Goal: Task Accomplishment & Management: Manage account settings

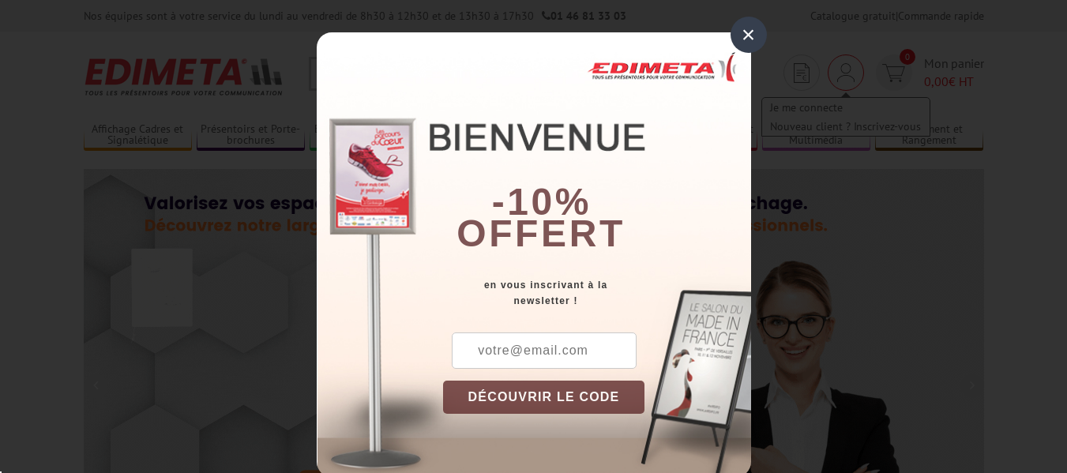
click at [848, 67] on div "× -10% offert en vous inscrivant à la newsletter ! DÉCOUVRIR LE CODE Copier le …" at bounding box center [533, 236] width 1067 height 473
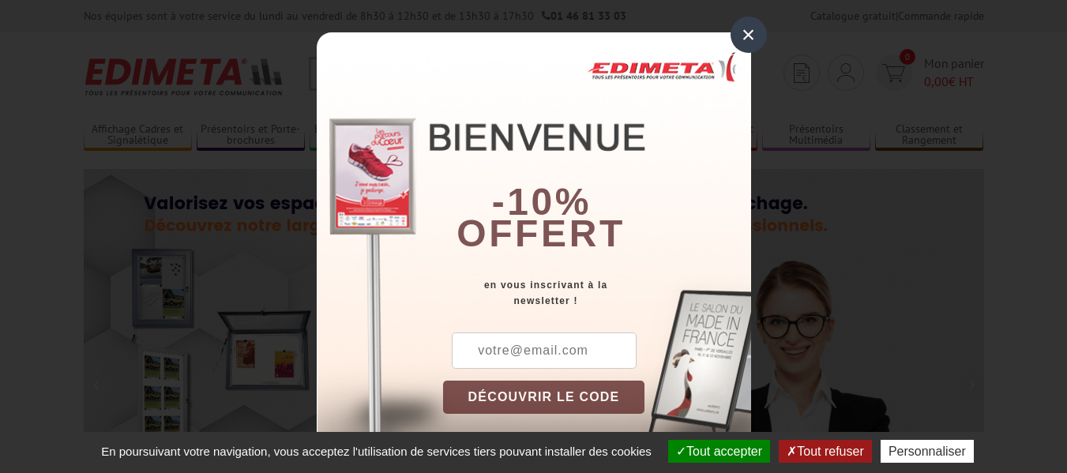
click at [745, 38] on div "×" at bounding box center [749, 35] width 36 height 36
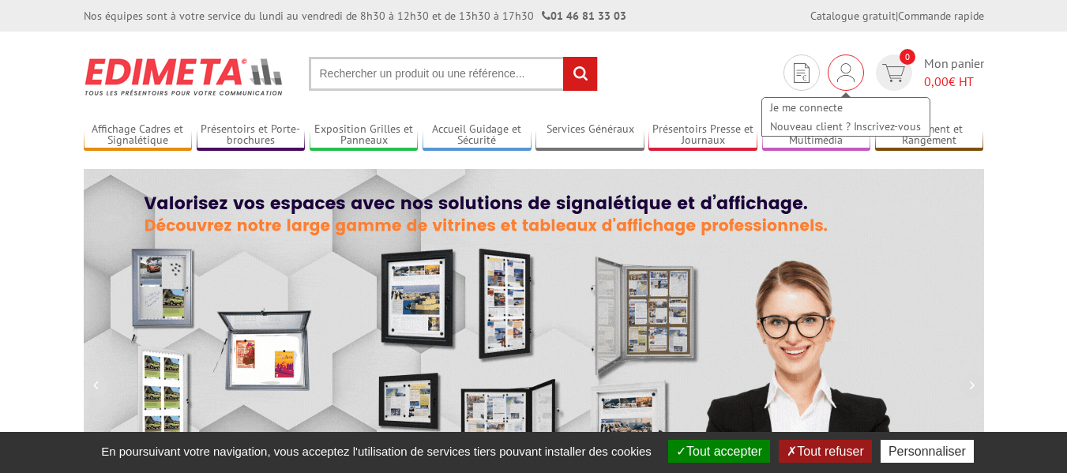
click at [856, 77] on div "Je me connecte Nouveau client ? Inscrivez-vous" at bounding box center [846, 72] width 36 height 36
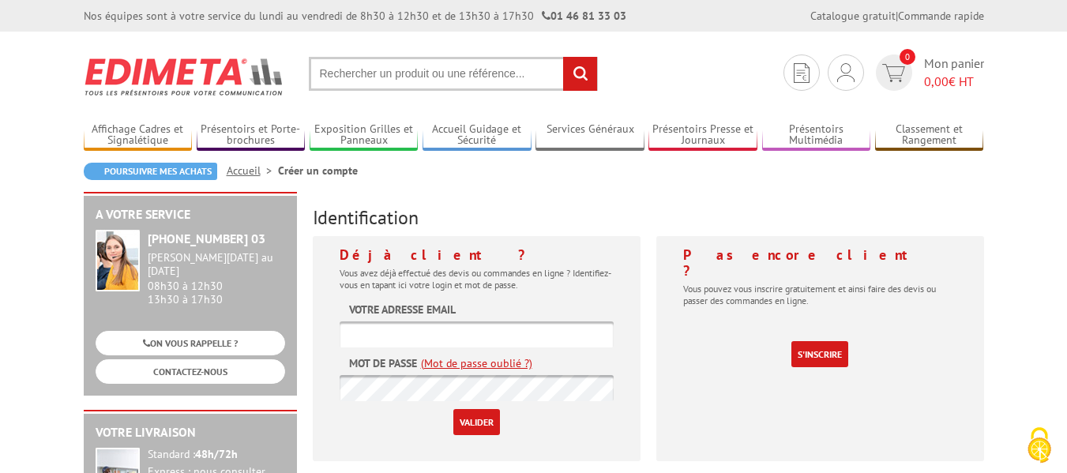
click at [440, 341] on input "text" at bounding box center [477, 334] width 274 height 26
type input "[EMAIL_ADDRESS][DOMAIN_NAME]"
click at [475, 364] on link "(Mot de passe oublié ?)" at bounding box center [476, 363] width 111 height 16
click at [554, 440] on div "Déjà client ? Vous avez déjà effectué des devis ou commandes en ligne ? Identif…" at bounding box center [477, 348] width 328 height 225
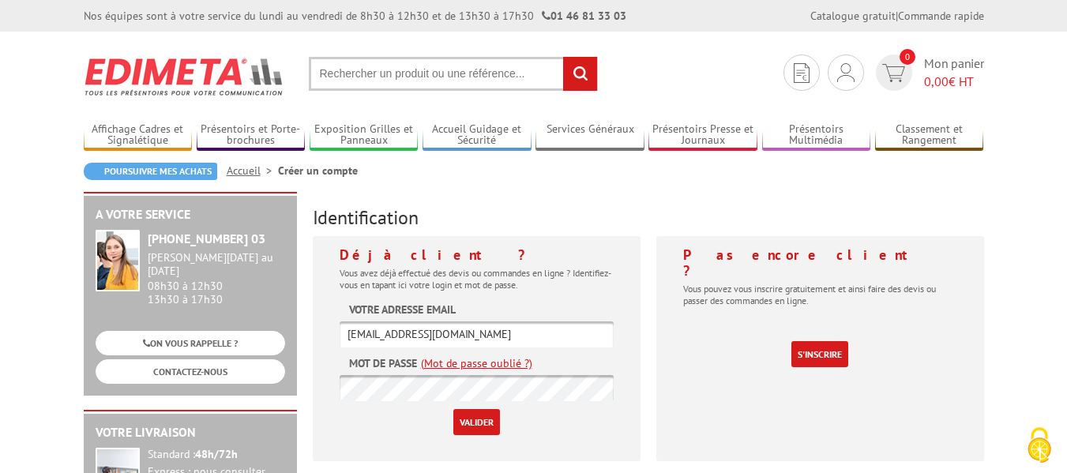
click at [485, 359] on link "(Mot de passe oublié ?)" at bounding box center [476, 363] width 111 height 16
click at [485, 360] on link "(Mot de passe oublié ?)" at bounding box center [476, 363] width 111 height 16
click at [475, 364] on link "(Mot de passe oublié ?)" at bounding box center [476, 363] width 111 height 16
click at [465, 332] on input "text" at bounding box center [477, 334] width 274 height 26
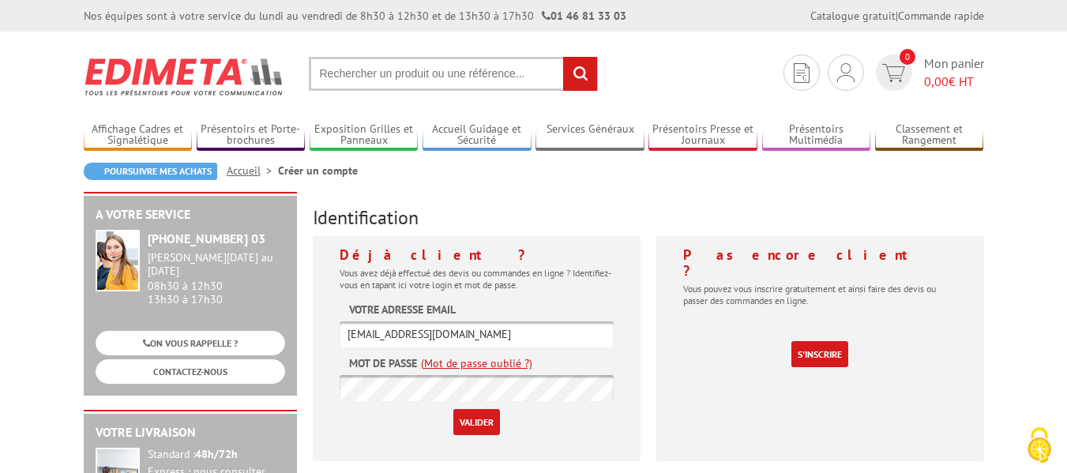
type input "lfreva@gmail.com"
click at [478, 426] on input "Valider" at bounding box center [476, 422] width 47 height 26
click at [490, 369] on link "(Mot de passe oublié ?)" at bounding box center [476, 363] width 111 height 16
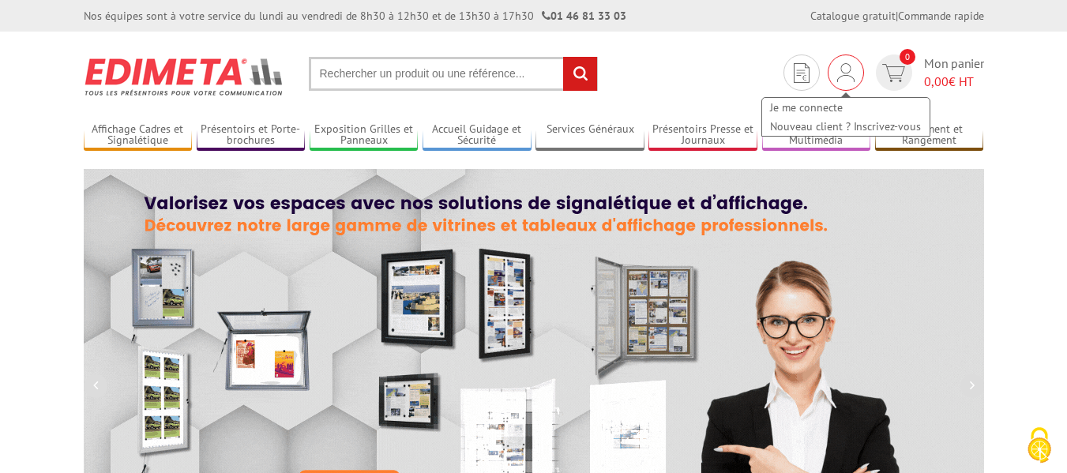
click at [849, 70] on img at bounding box center [845, 72] width 17 height 19
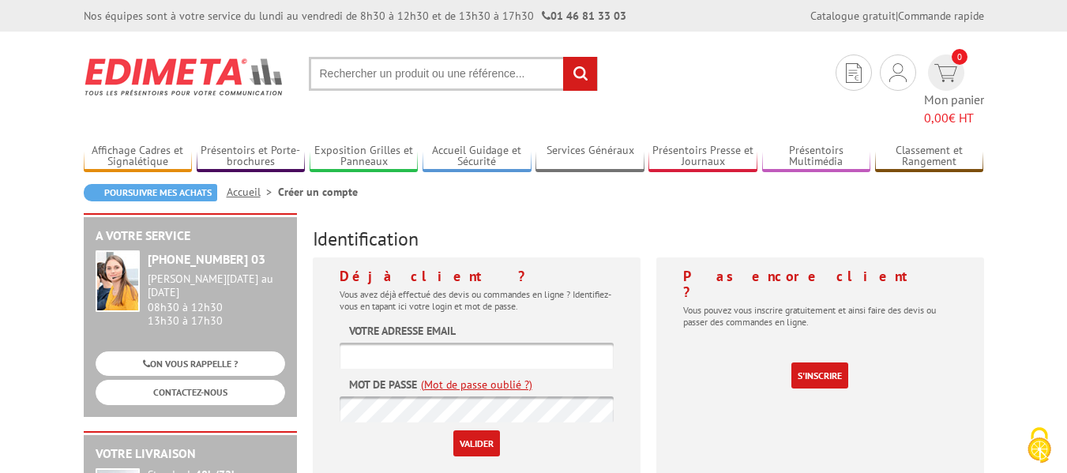
click at [440, 343] on input "text" at bounding box center [477, 356] width 274 height 26
click at [471, 377] on link "(Mot de passe oublié ?)" at bounding box center [476, 385] width 111 height 16
click at [453, 377] on link "(Mot de passe oublié ?)" at bounding box center [476, 385] width 111 height 16
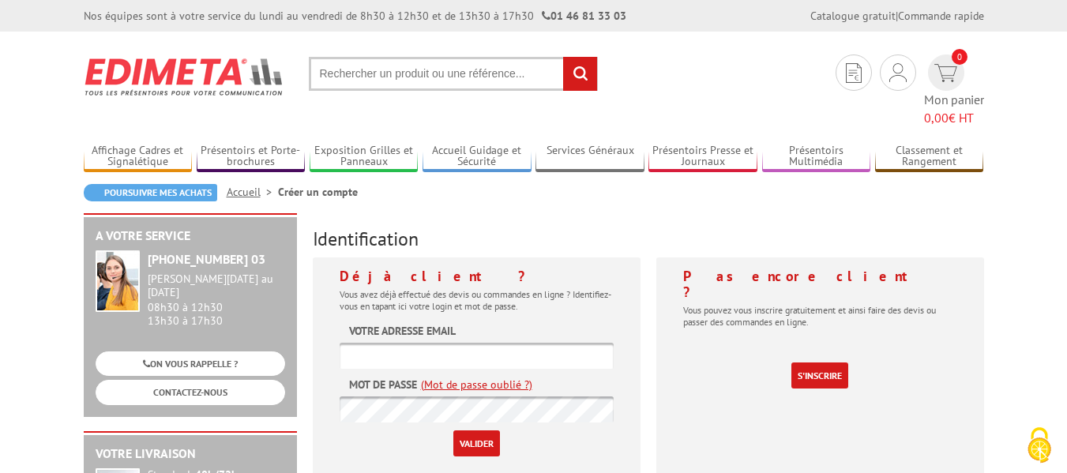
click at [453, 377] on link "(Mot de passe oublié ?)" at bounding box center [476, 385] width 111 height 16
